Goal: Navigation & Orientation: Find specific page/section

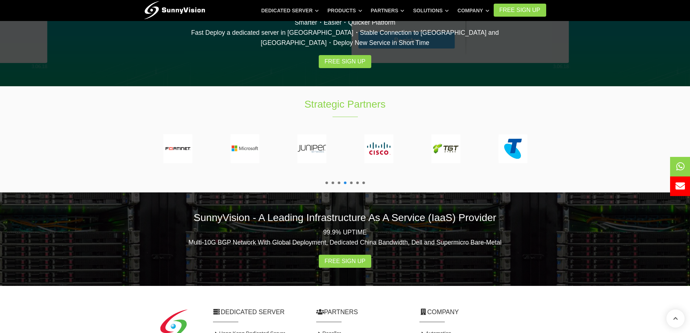
scroll to position [1267, 0]
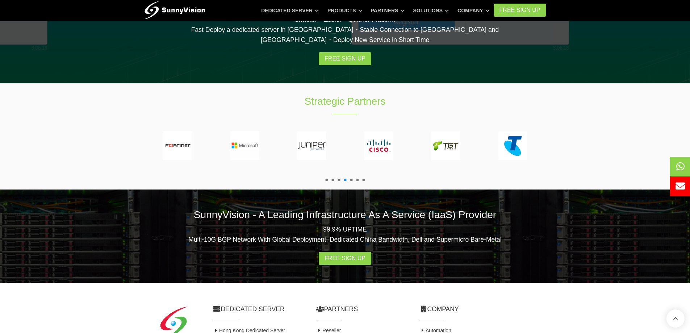
click at [326, 179] on span at bounding box center [326, 180] width 3 height 3
click at [336, 179] on ul at bounding box center [344, 180] width 43 height 3
click at [333, 179] on span at bounding box center [332, 180] width 3 height 3
click at [340, 179] on ul at bounding box center [344, 180] width 43 height 3
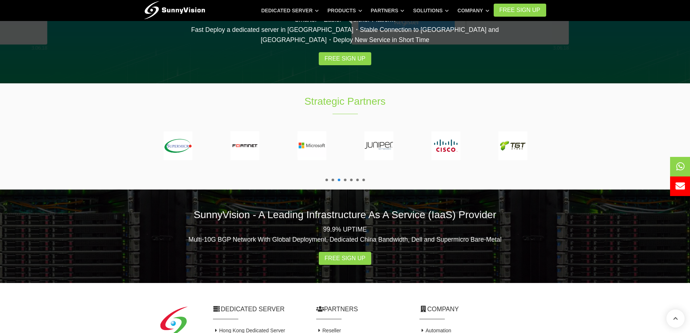
click at [346, 179] on ul at bounding box center [344, 180] width 43 height 3
click at [351, 179] on span at bounding box center [351, 180] width 3 height 3
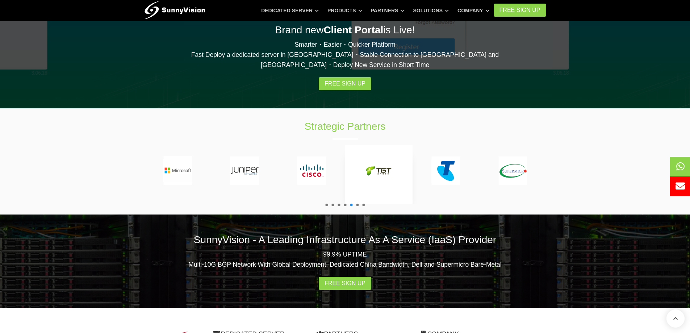
scroll to position [1231, 0]
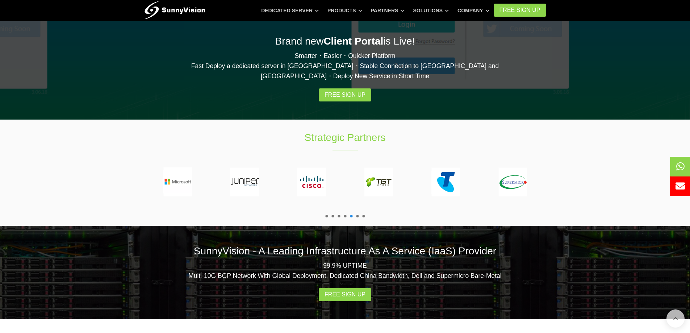
click at [358, 215] on span at bounding box center [357, 216] width 3 height 3
click at [364, 215] on span at bounding box center [363, 216] width 3 height 3
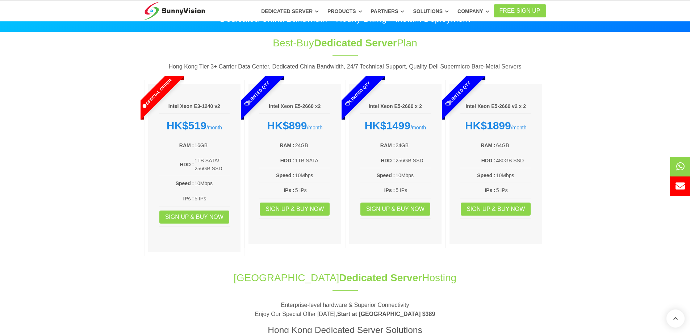
scroll to position [0, 0]
